Goal: Check status: Check status

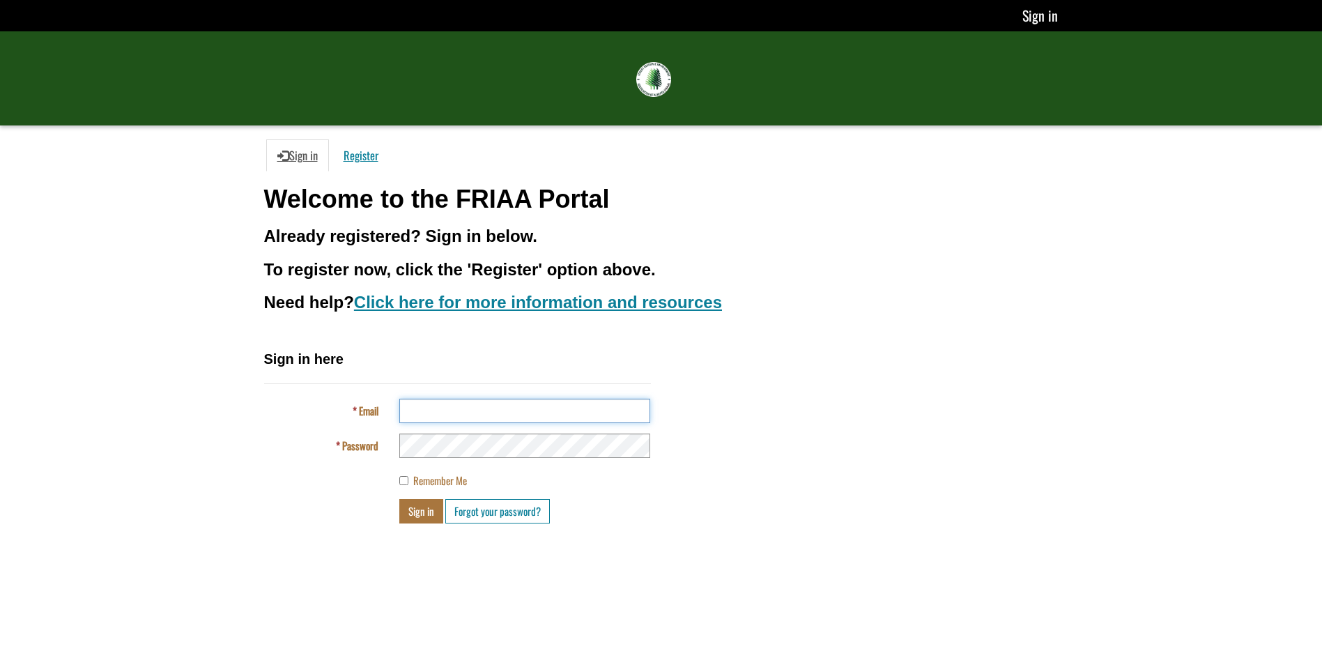
click at [421, 410] on input "Email" at bounding box center [524, 410] width 251 height 24
type input "**********"
click at [419, 511] on button "Sign in" at bounding box center [421, 511] width 44 height 24
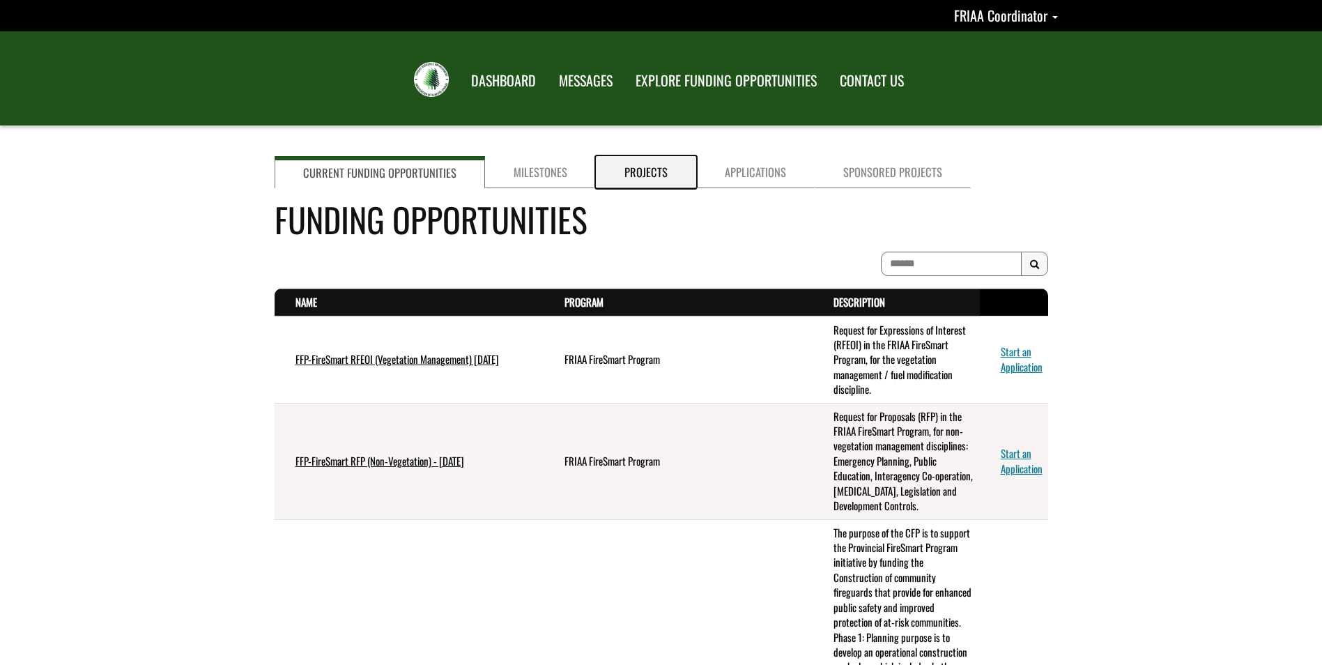
click at [637, 173] on link "Projects" at bounding box center [646, 172] width 100 height 32
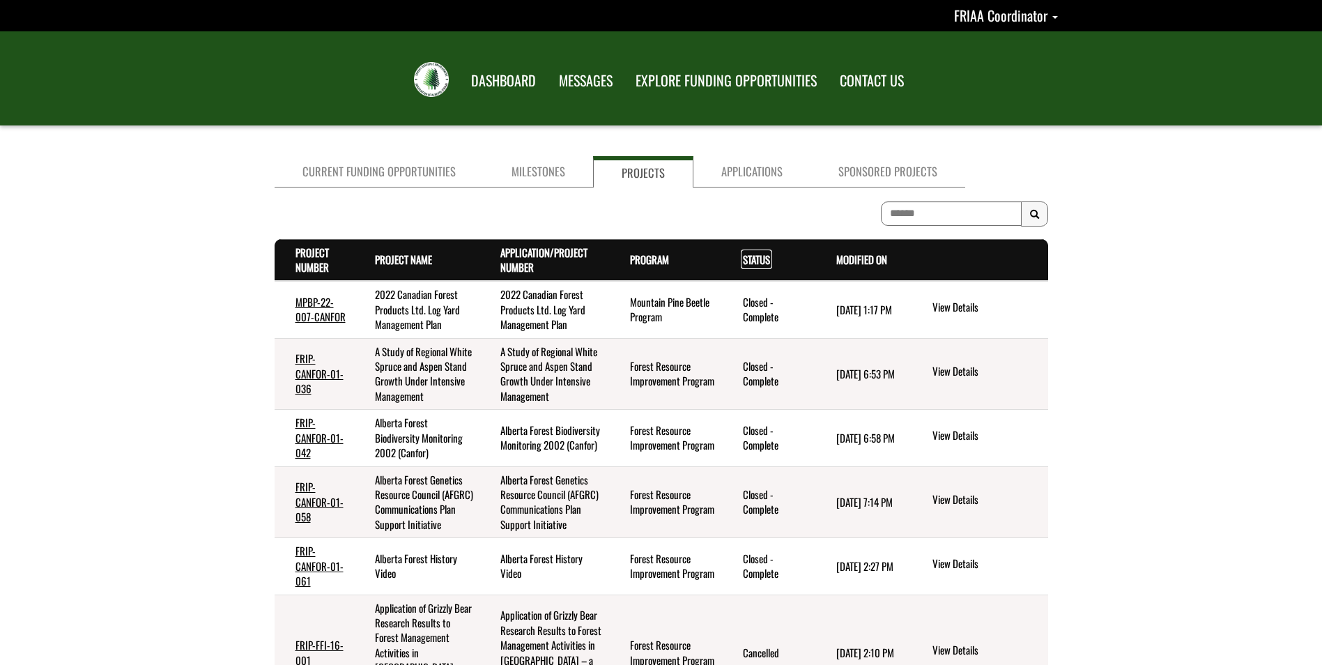
drag, startPoint x: 748, startPoint y: 261, endPoint x: 811, endPoint y: 433, distance: 183.8
click at [748, 261] on link "Status . sort descending" at bounding box center [756, 258] width 27 height 15
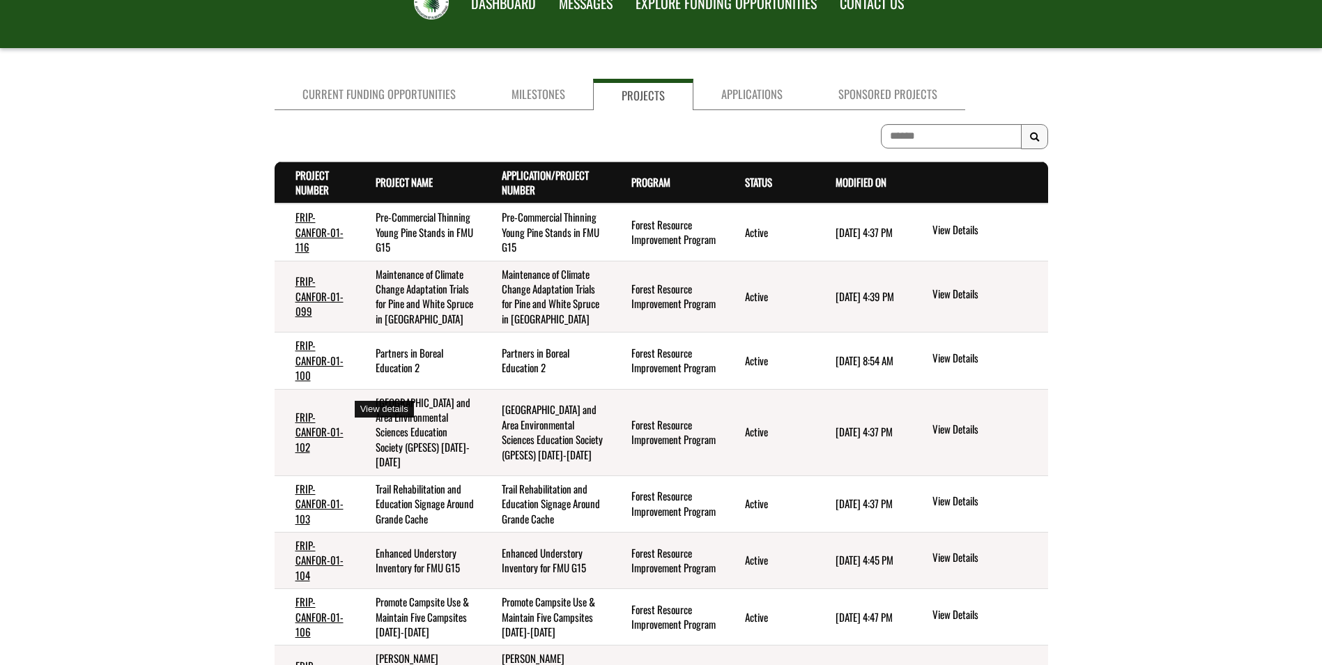
scroll to position [70, 0]
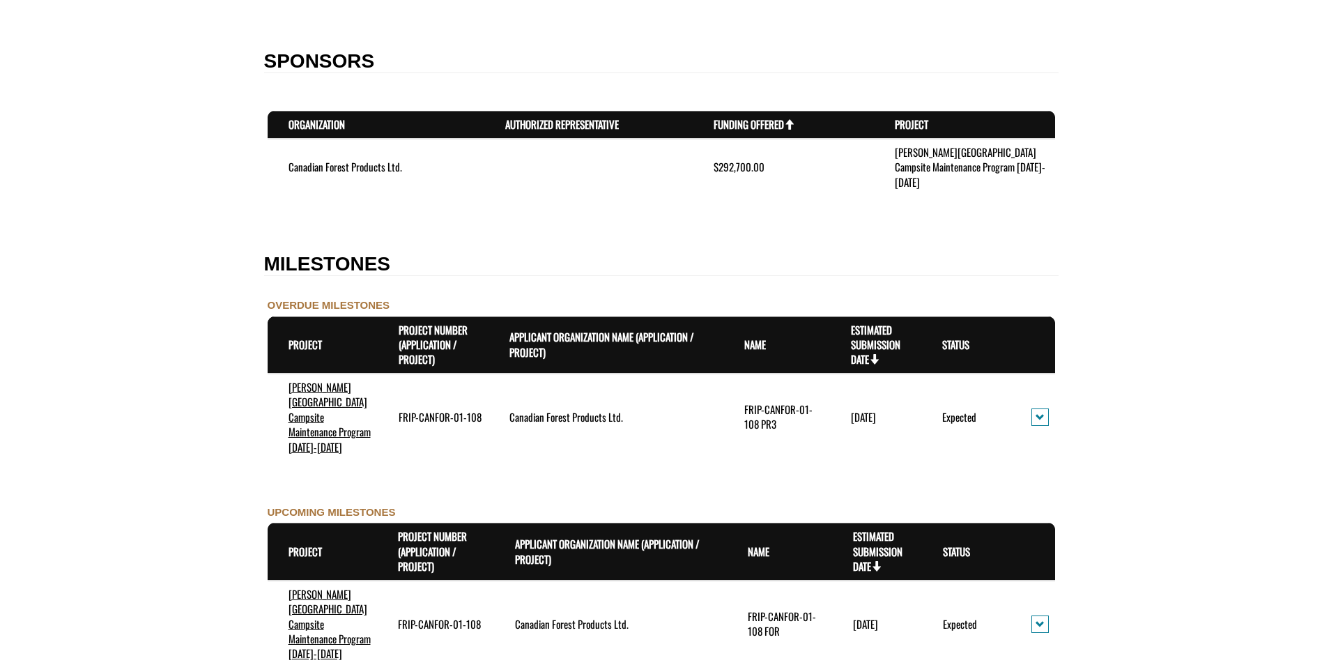
scroll to position [906, 0]
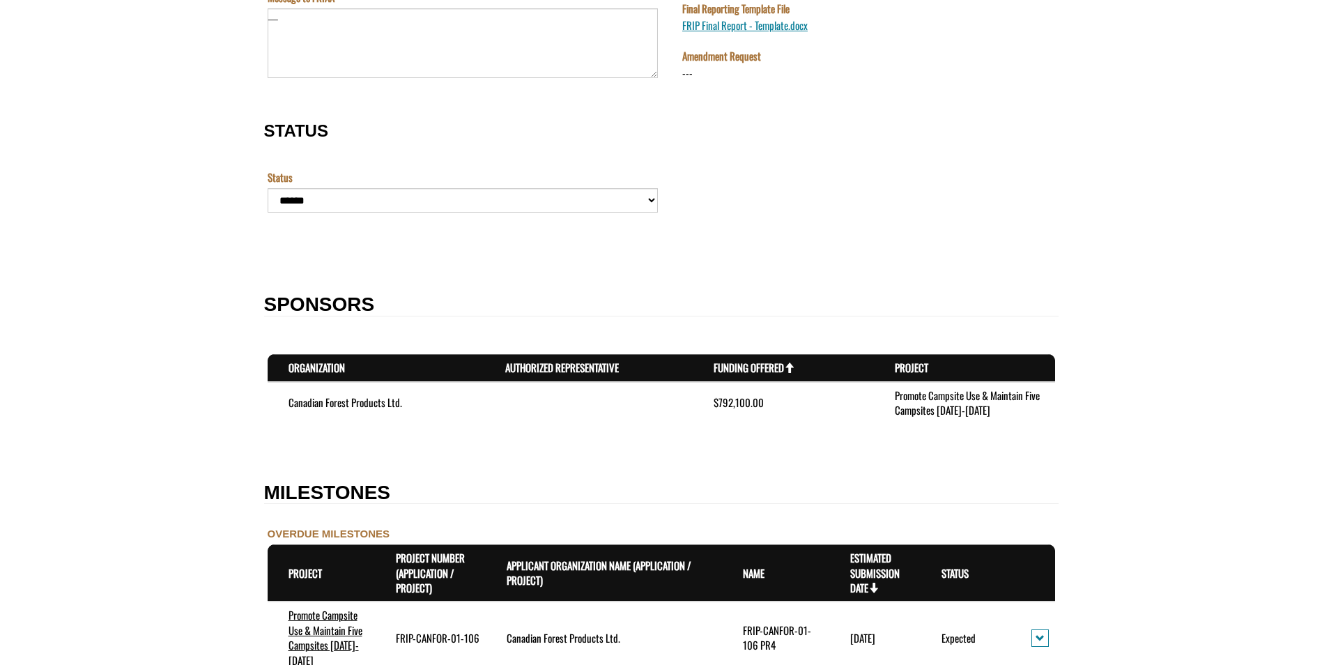
scroll to position [697, 0]
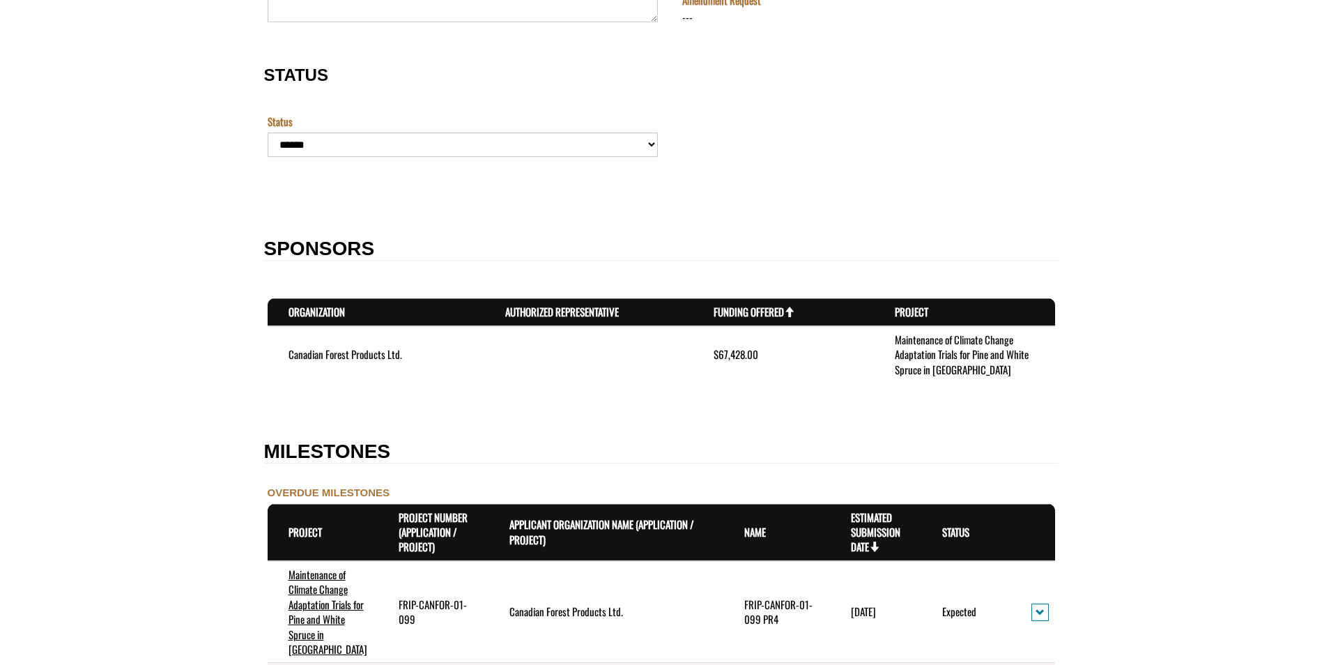
scroll to position [1184, 0]
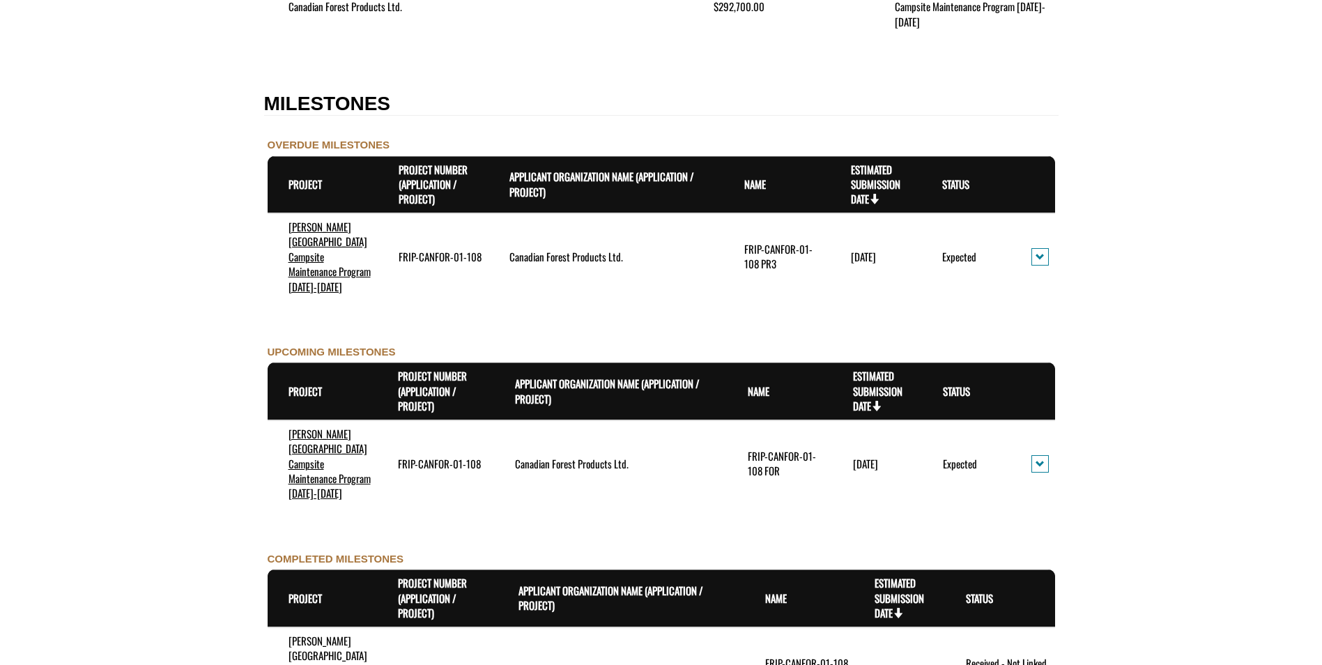
scroll to position [1254, 0]
click at [138, 158] on form "**********" at bounding box center [661, 258] width 1322 height 2774
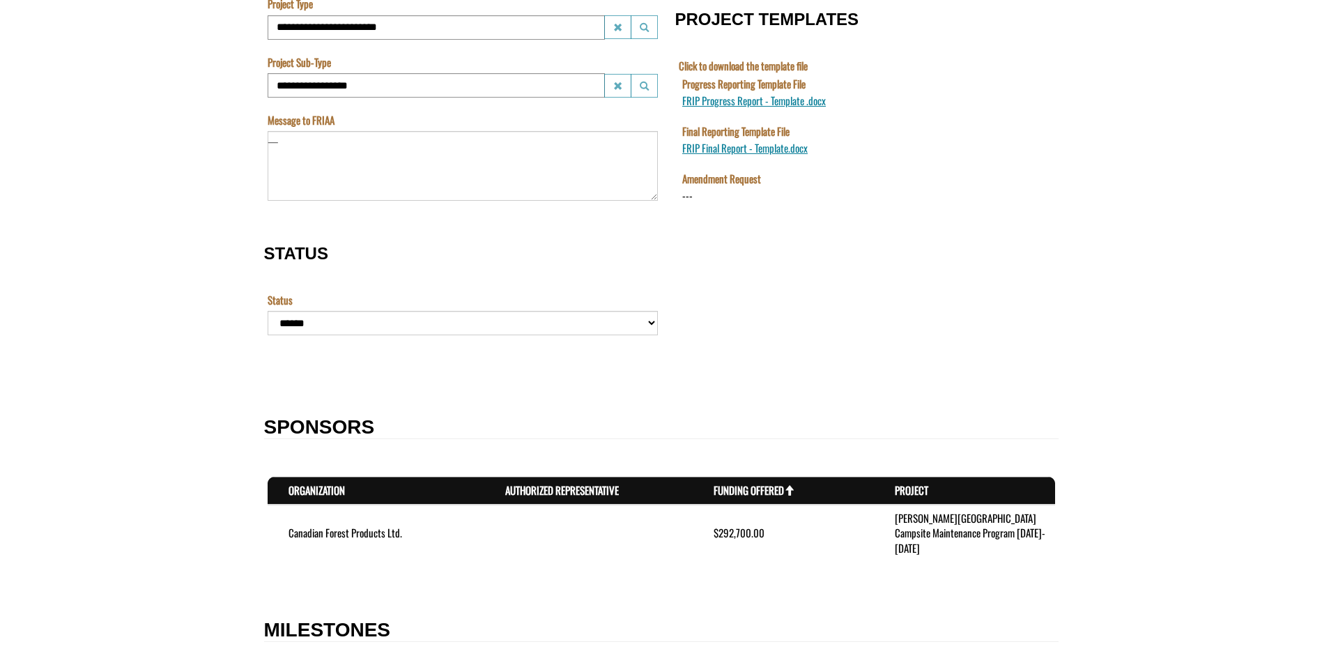
scroll to position [627, 0]
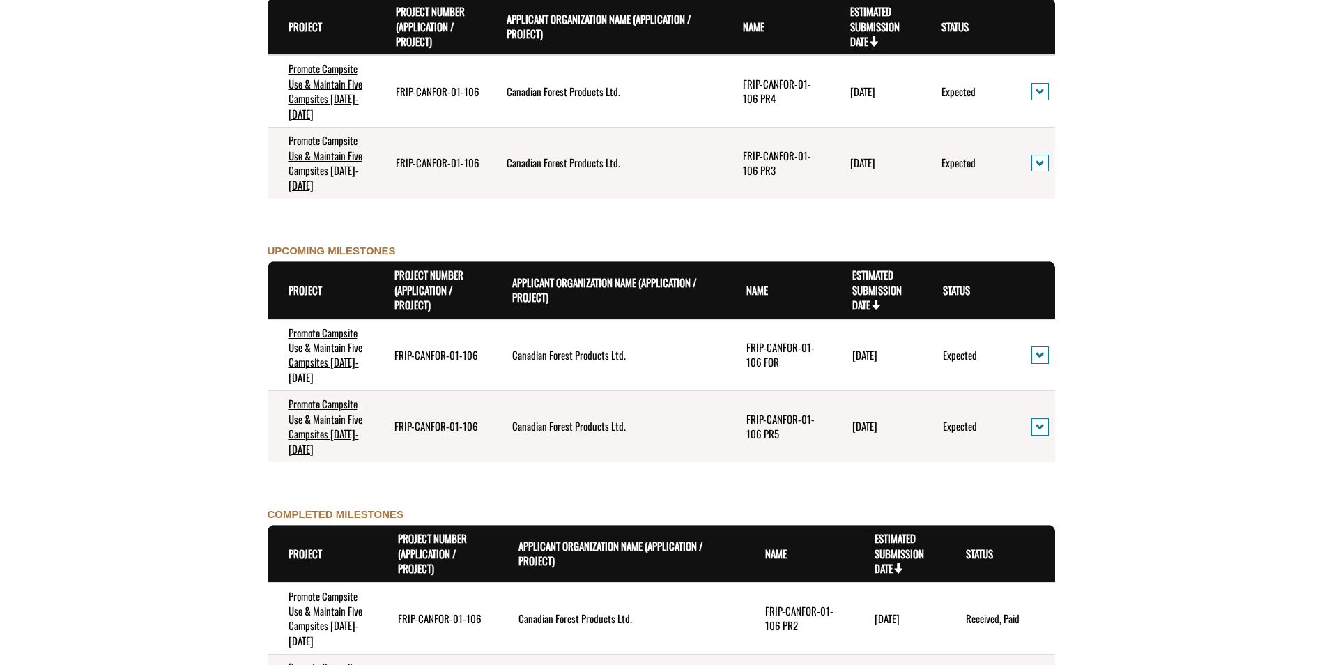
scroll to position [1393, 0]
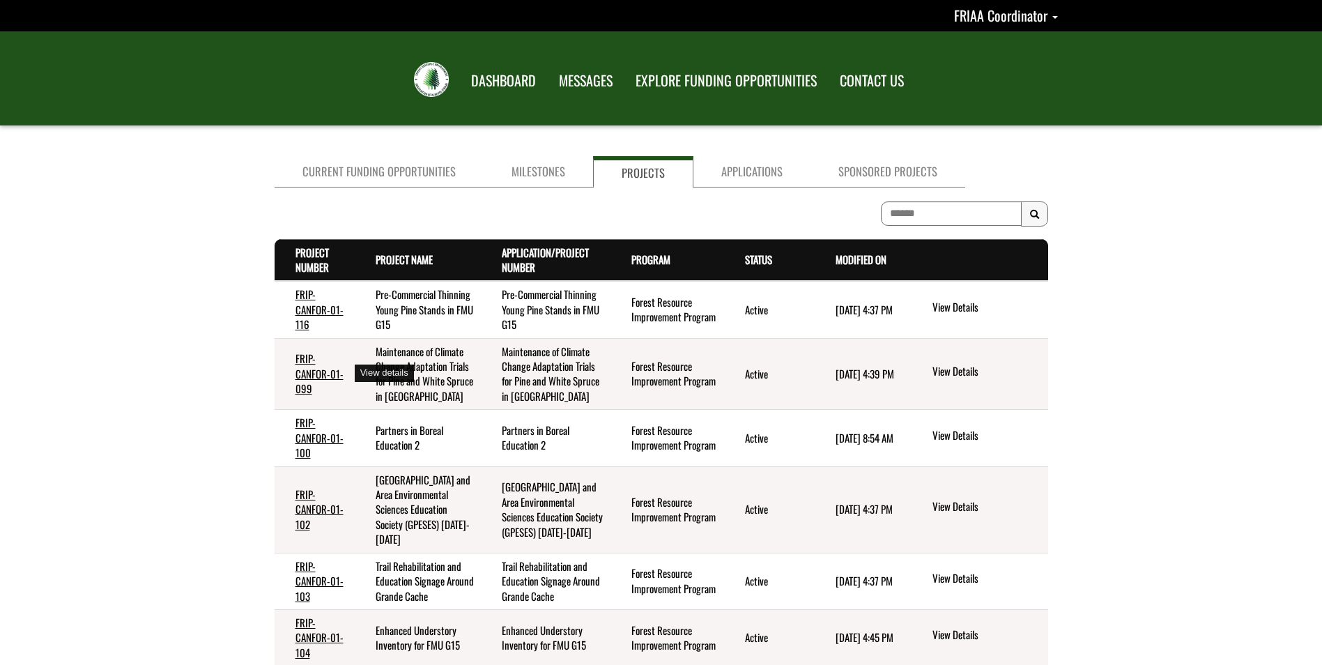
scroll to position [70, 0]
